Goal: Information Seeking & Learning: Learn about a topic

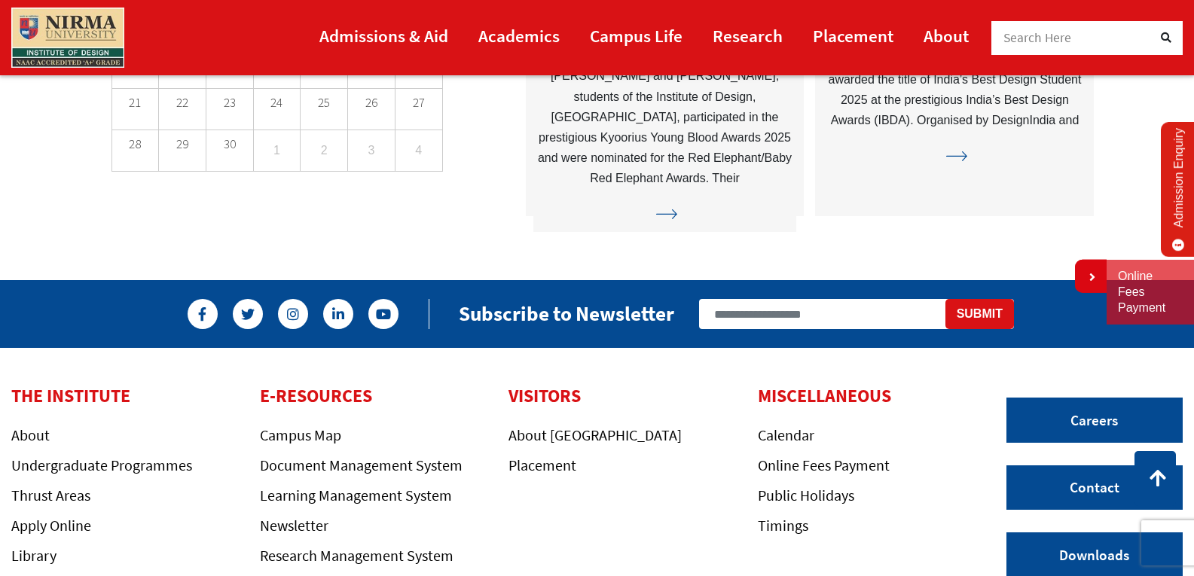
scroll to position [4074, 0]
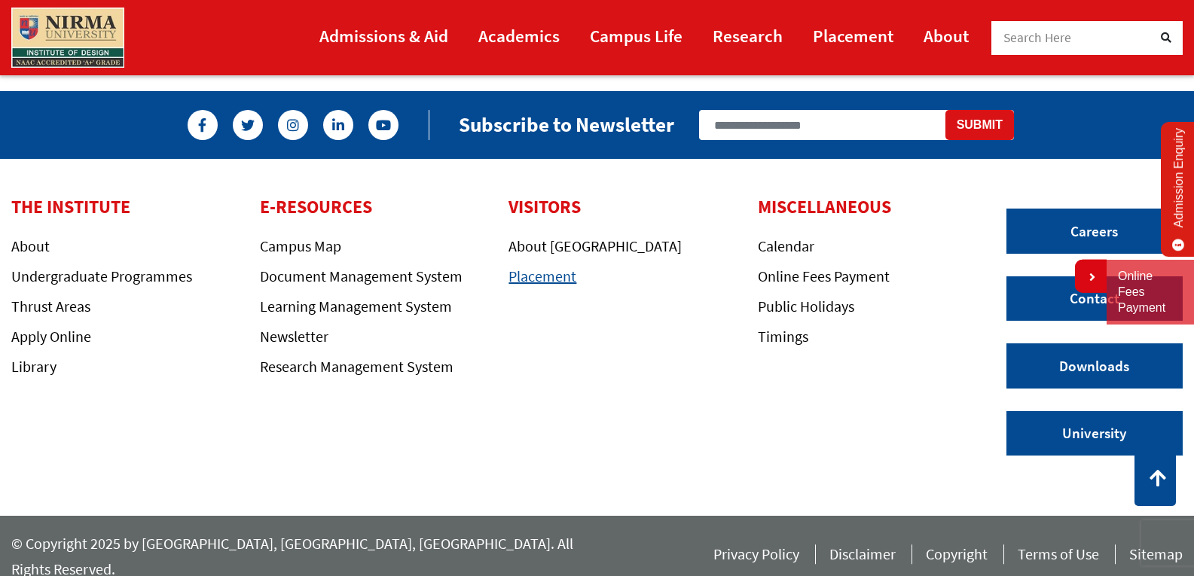
click at [556, 284] on link "Placement" at bounding box center [542, 276] width 68 height 19
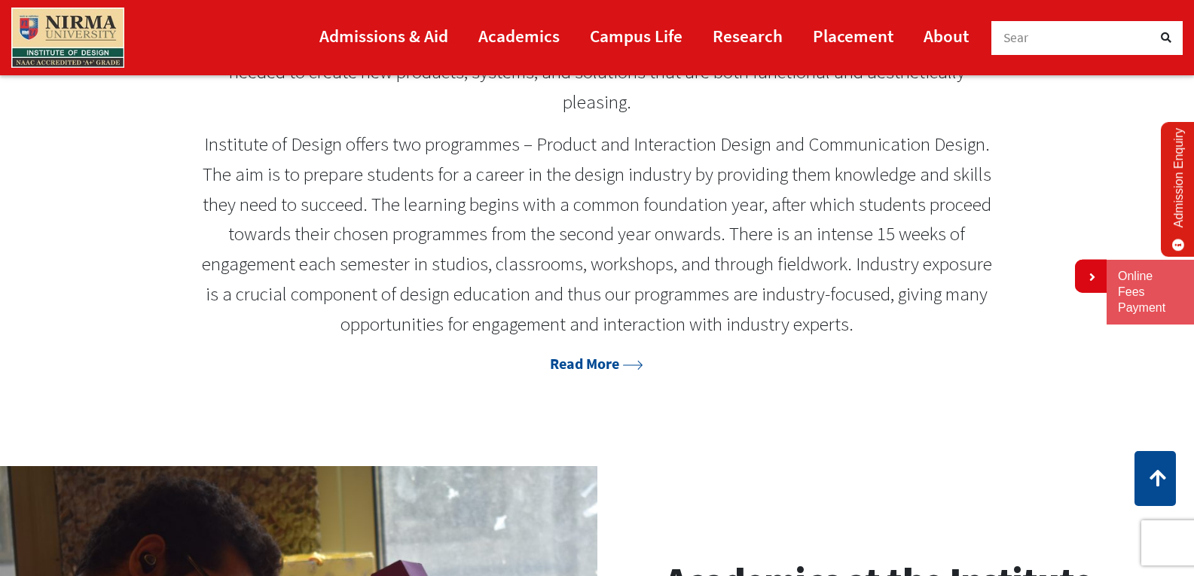
scroll to position [1356, 0]
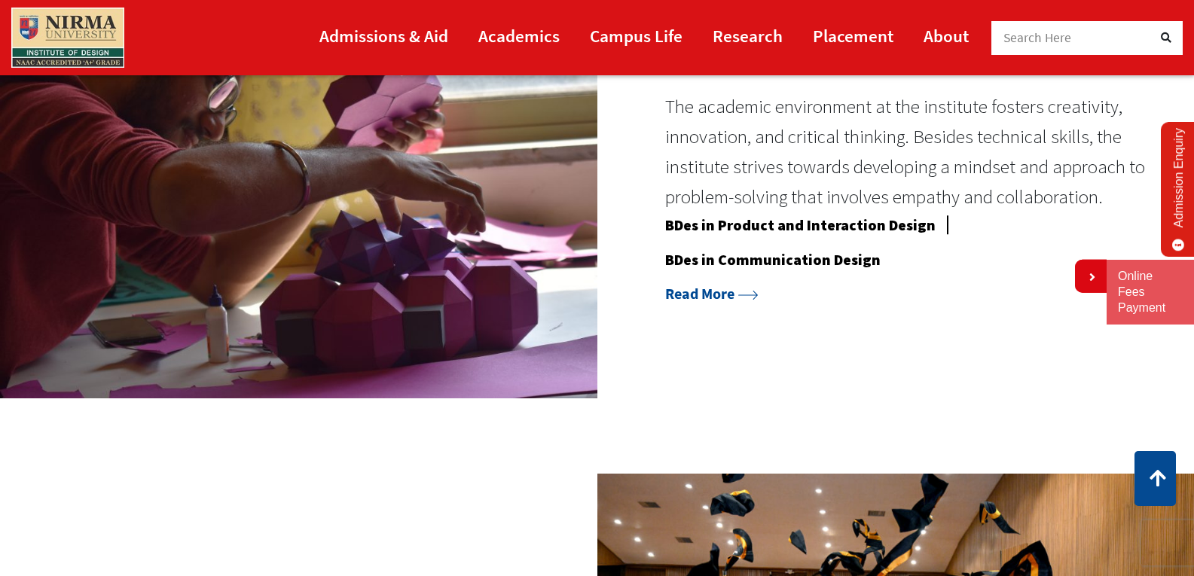
click at [700, 303] on div "Academics at the Institute The academic environment at the institute fosters cr…" at bounding box center [911, 168] width 492 height 273
click at [699, 297] on link "Read More" at bounding box center [711, 293] width 93 height 19
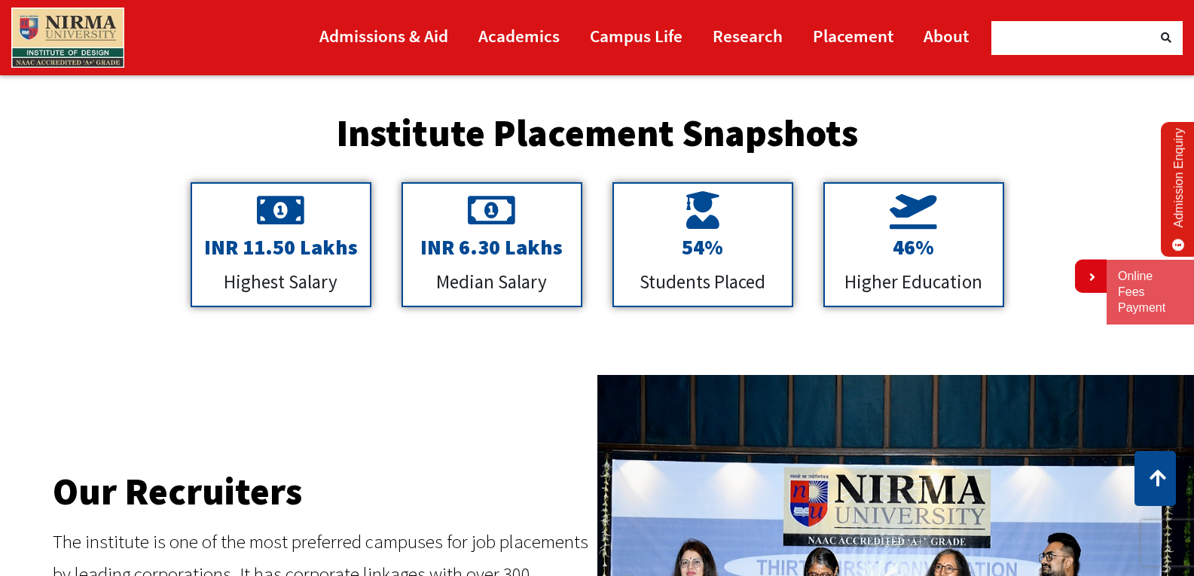
scroll to position [527, 0]
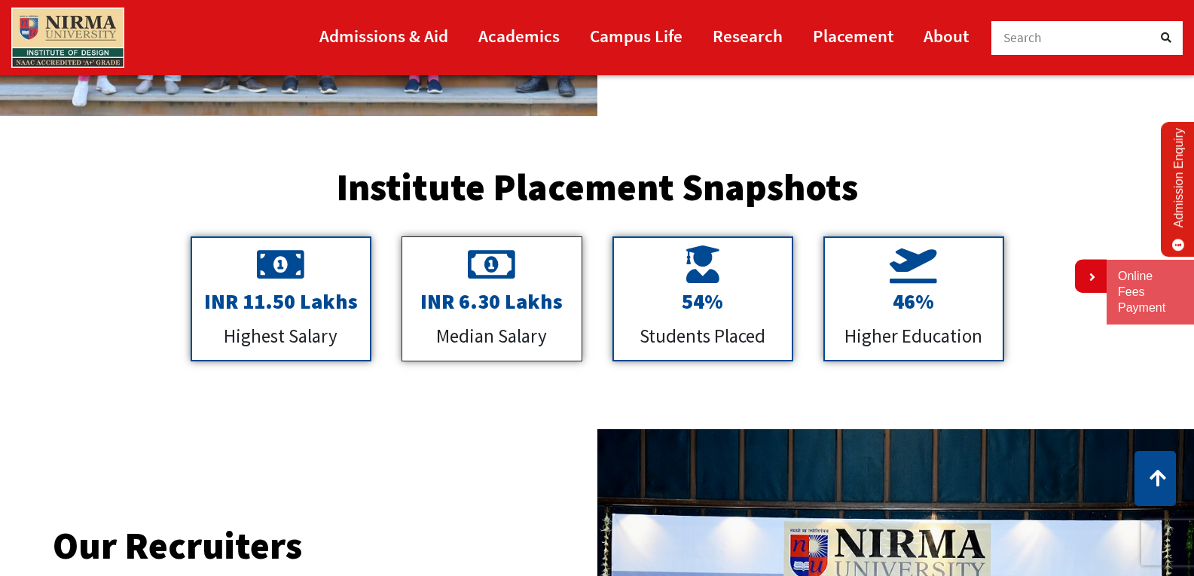
click at [394, 328] on div "INR 11.50 Lakhs Highest Salary INR 6.30 Lakhs Median Salary 54% Students Placed…" at bounding box center [597, 298] width 844 height 155
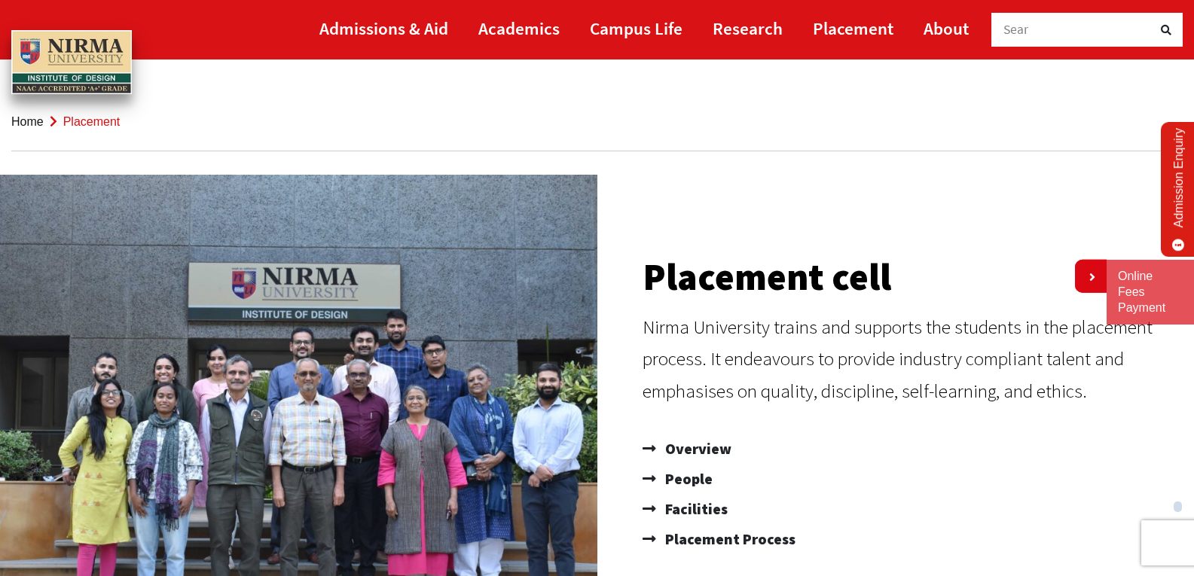
scroll to position [0, 0]
